Goal: Information Seeking & Learning: Check status

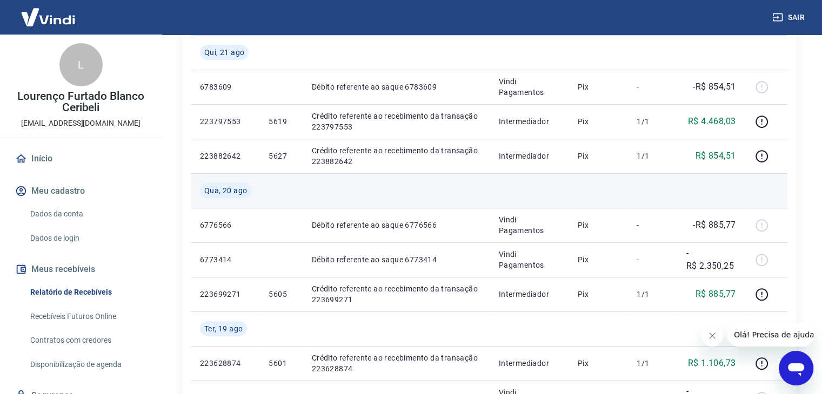
scroll to position [324, 0]
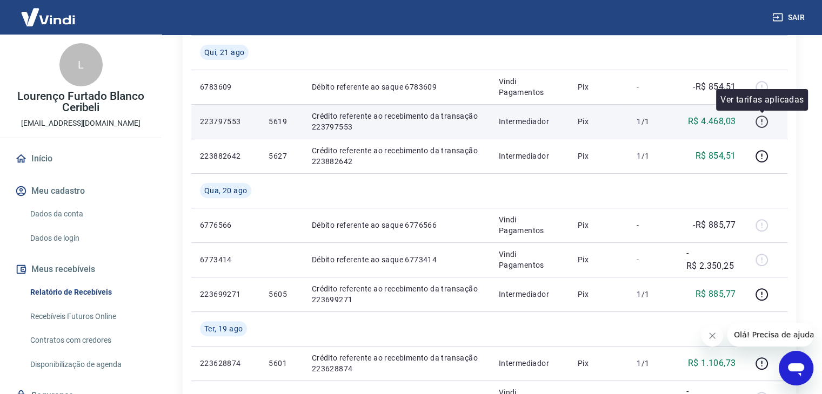
click at [761, 124] on icon "button" at bounding box center [762, 122] width 14 height 14
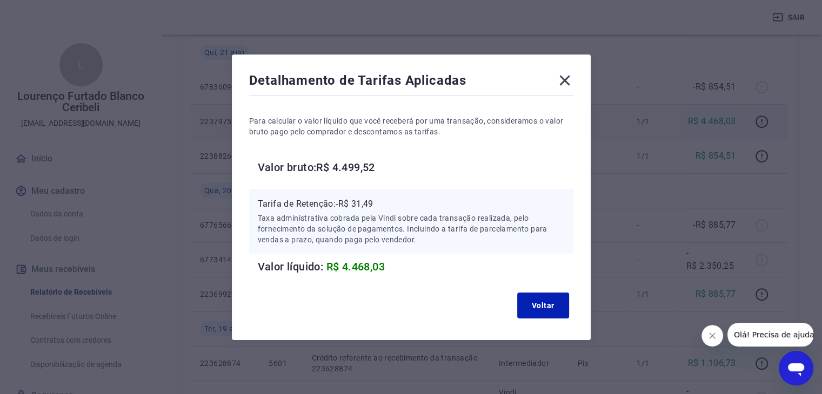
click at [562, 87] on icon at bounding box center [564, 80] width 17 height 17
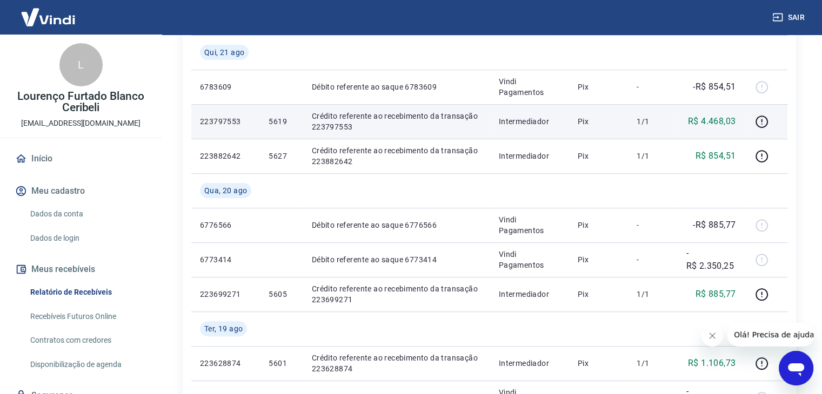
click at [45, 153] on link "Início" at bounding box center [81, 159] width 136 height 24
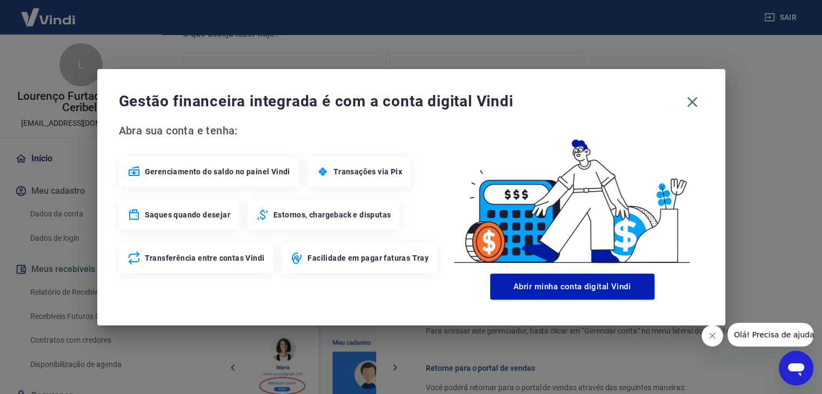
scroll to position [333, 0]
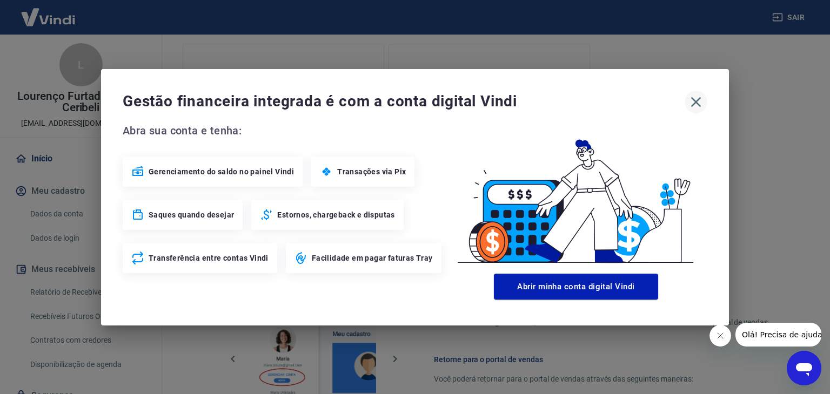
click at [701, 99] on icon "button" at bounding box center [695, 101] width 17 height 17
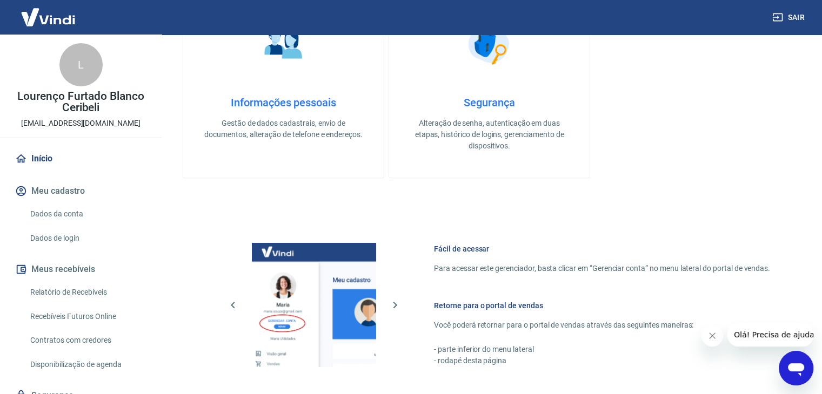
scroll to position [571, 0]
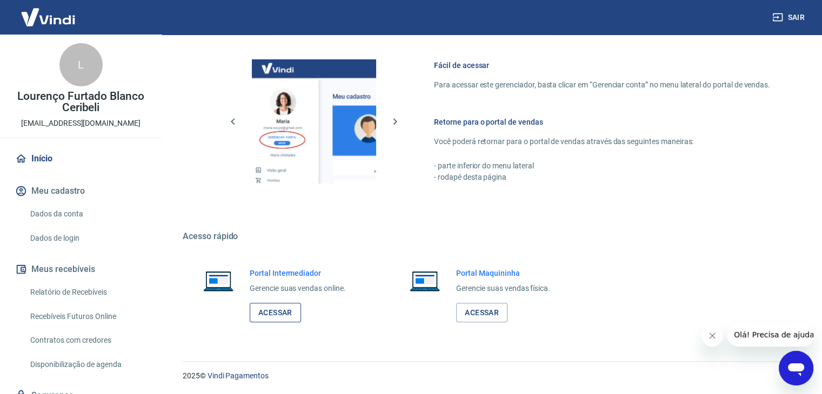
click at [273, 314] on link "Acessar" at bounding box center [275, 313] width 51 height 20
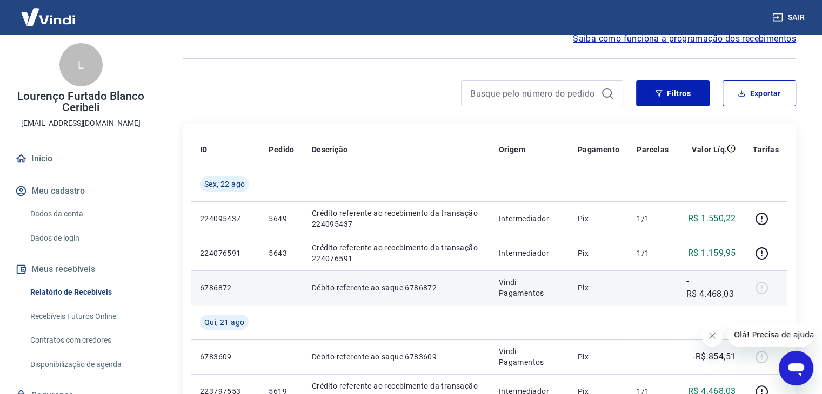
scroll to position [108, 0]
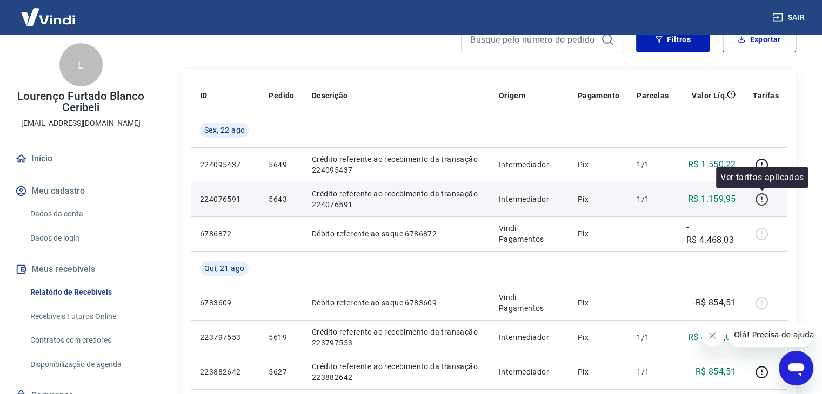
click at [764, 197] on icon "button" at bounding box center [762, 200] width 14 height 14
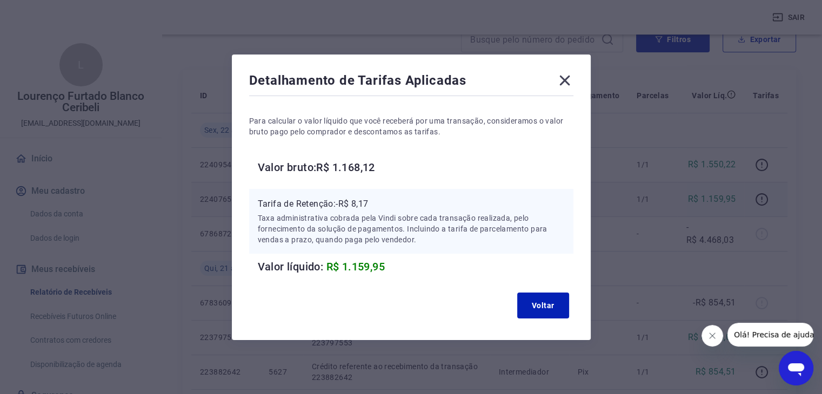
click at [565, 78] on icon at bounding box center [564, 80] width 10 height 10
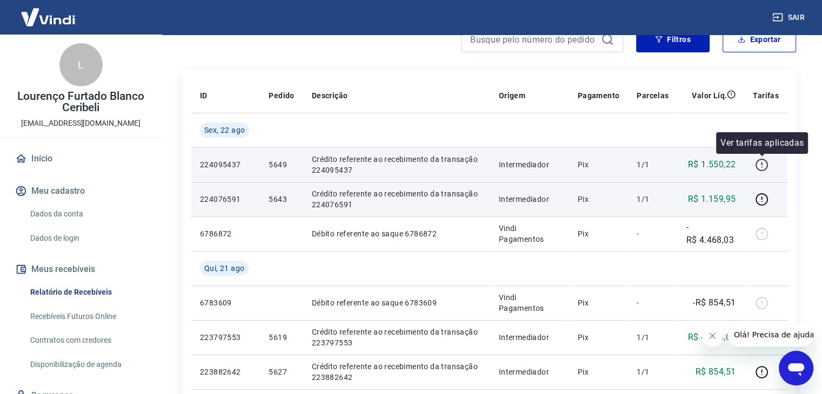
click at [761, 164] on icon "button" at bounding box center [761, 163] width 1 height 3
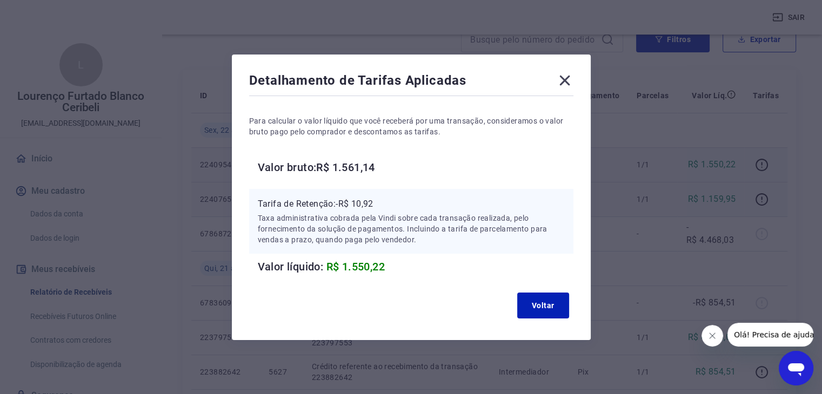
click at [569, 77] on icon at bounding box center [564, 80] width 17 height 17
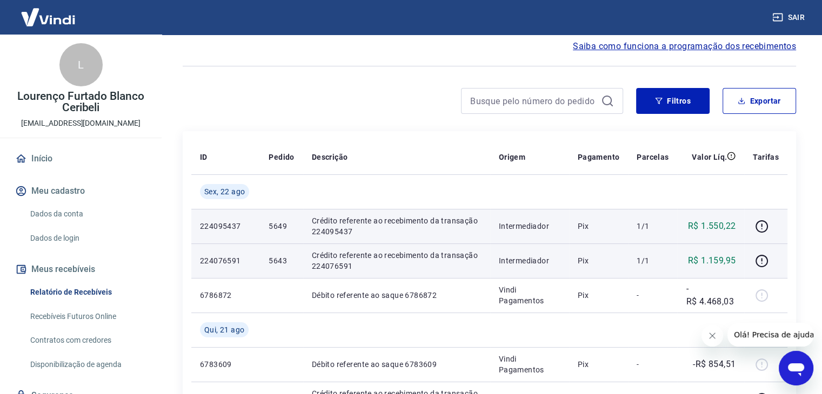
scroll to position [0, 0]
